Goal: Check status: Check status

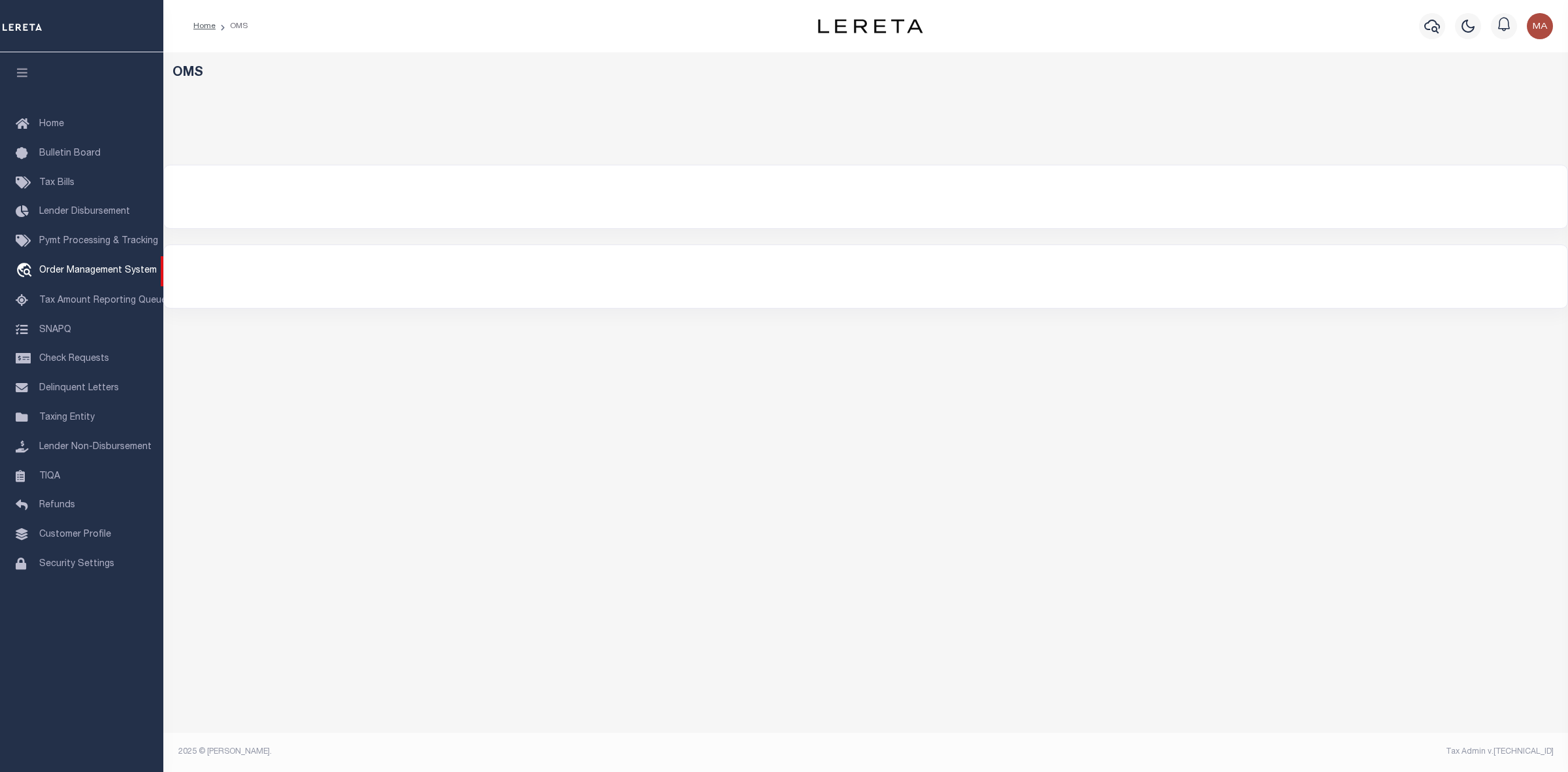
select select "200"
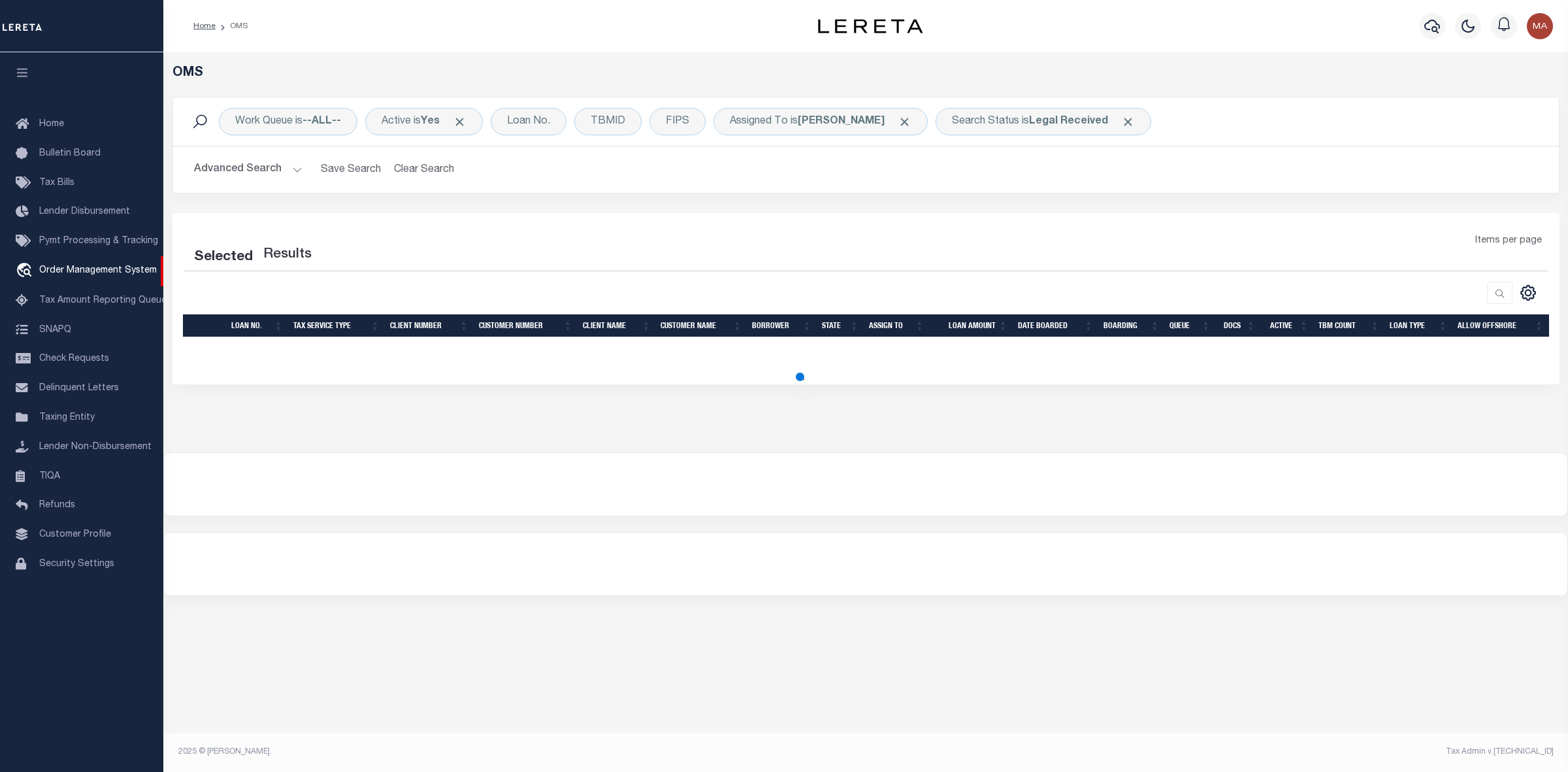
select select "200"
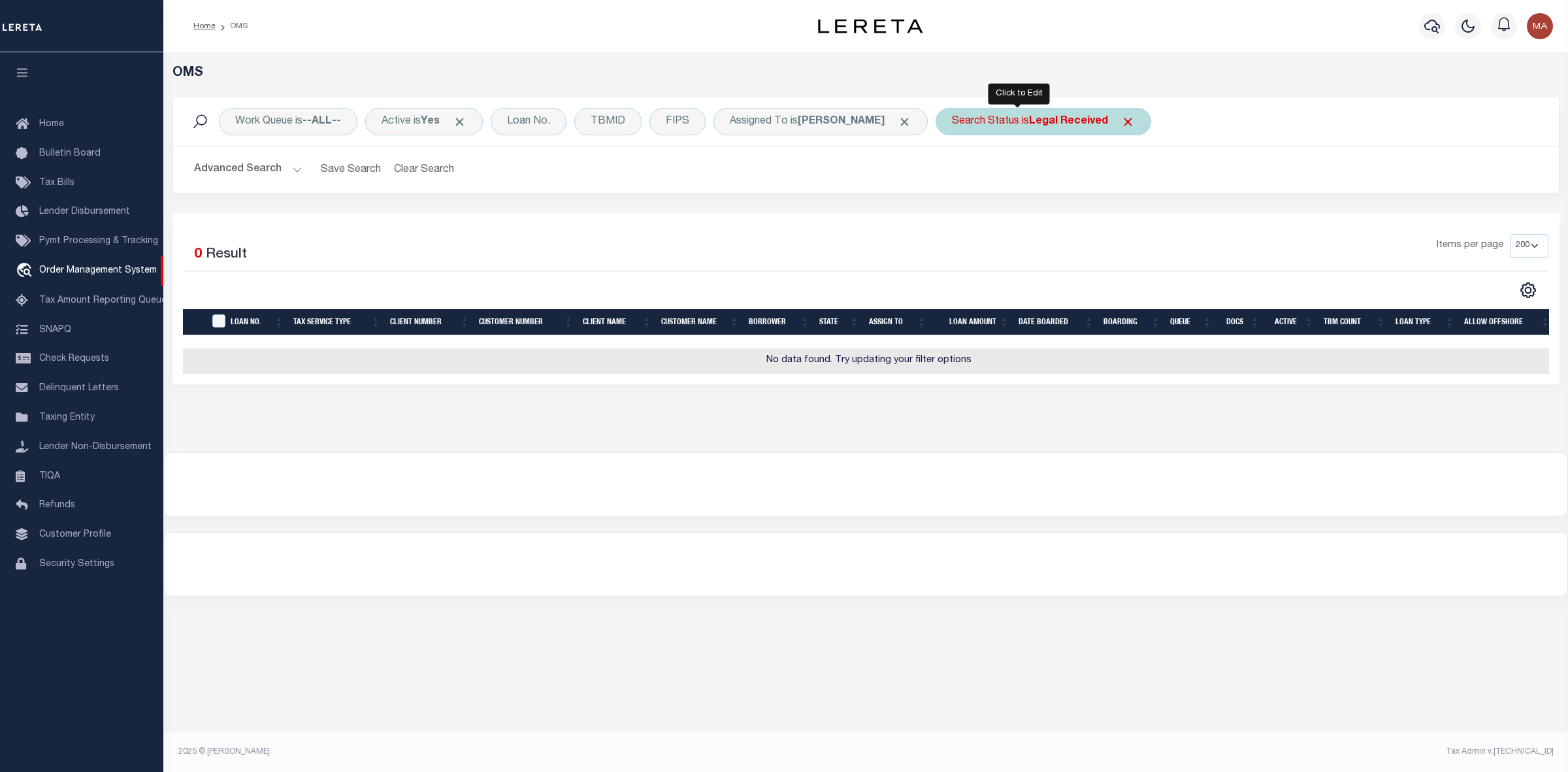
click at [1044, 130] on div "Search Status is Legal Received" at bounding box center [1044, 121] width 216 height 28
select select "RD"
click at [1106, 218] on input "Apply" at bounding box center [1125, 214] width 38 height 22
click at [1122, 122] on span "Click to Remove" at bounding box center [1128, 122] width 13 height 13
click at [957, 116] on div "Search Status" at bounding box center [986, 121] width 100 height 28
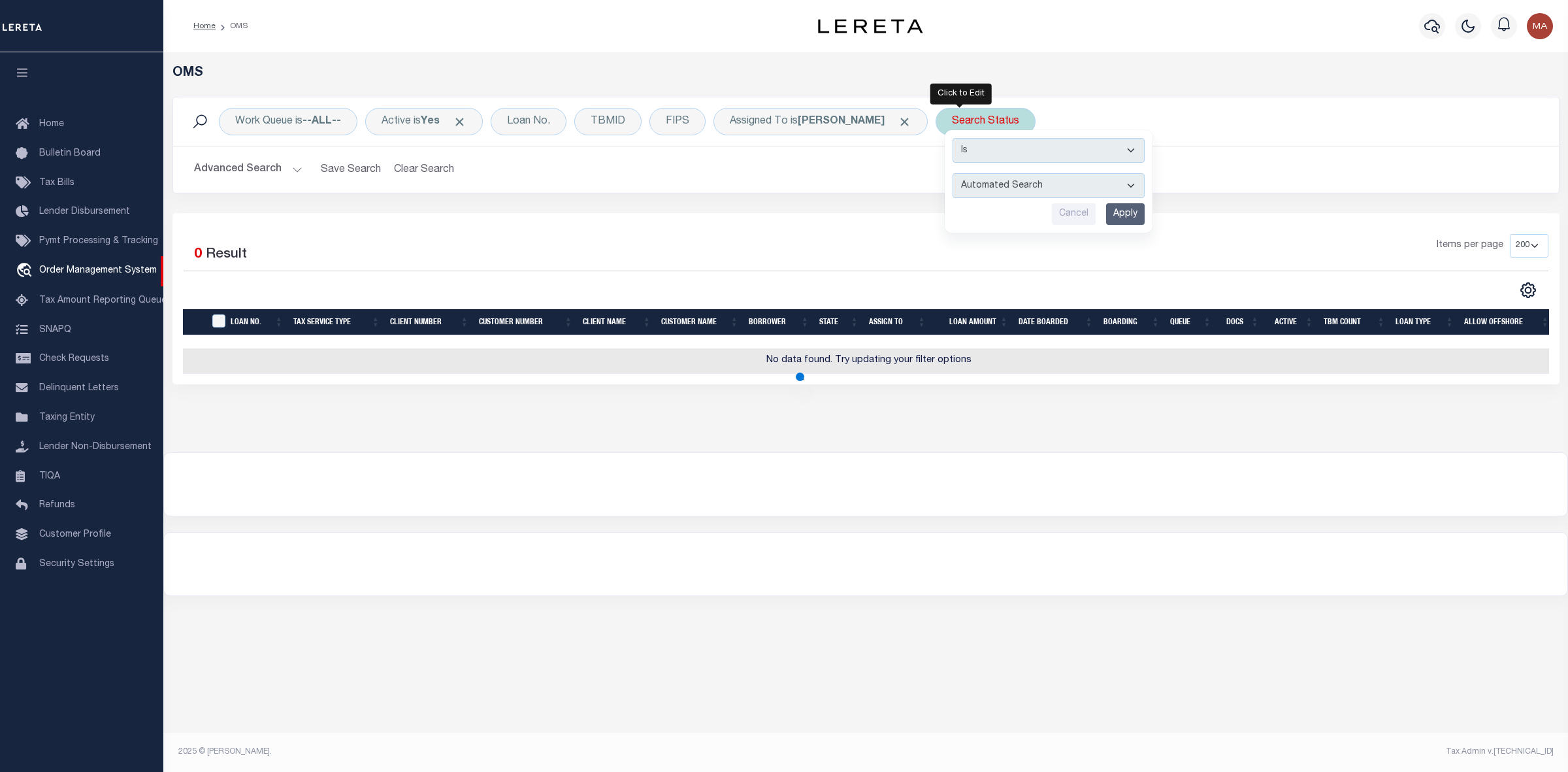
select select "IP"
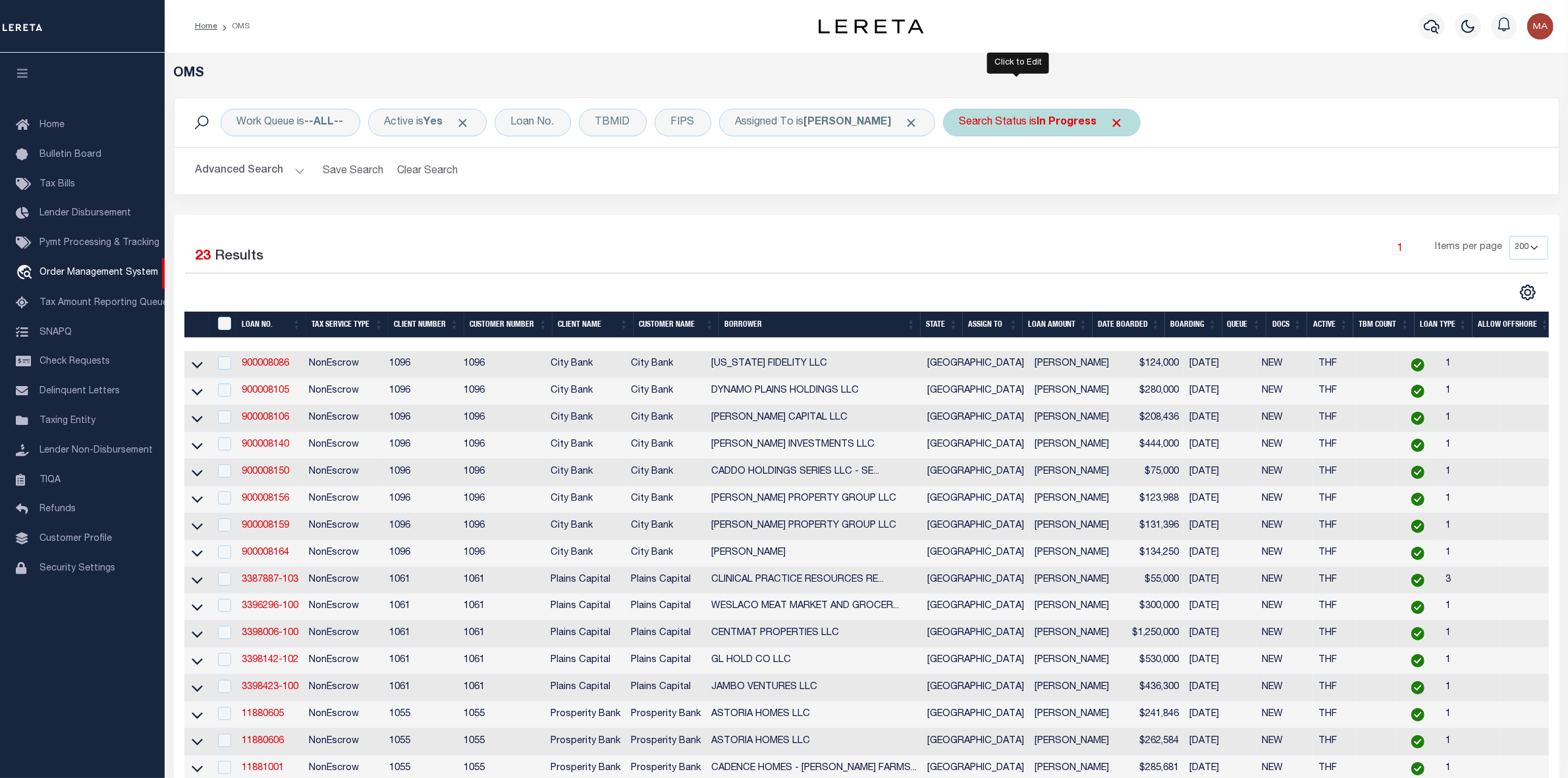
click at [979, 135] on div "Search Status is In Progress" at bounding box center [1042, 122] width 198 height 28
select select "IP"
click at [1115, 222] on input "Apply" at bounding box center [1134, 216] width 39 height 22
